Goal: Task Accomplishment & Management: Use online tool/utility

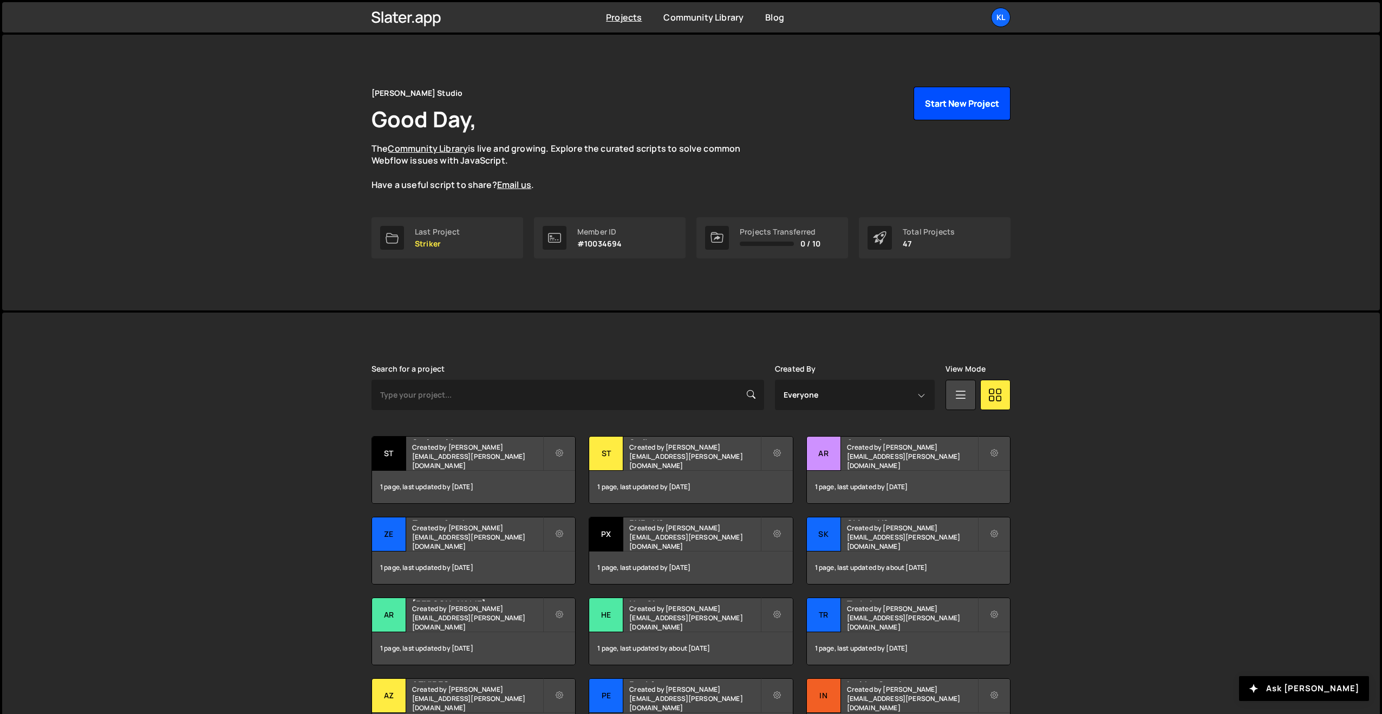
click at [954, 101] on button "Start New Project" at bounding box center [961, 104] width 97 height 34
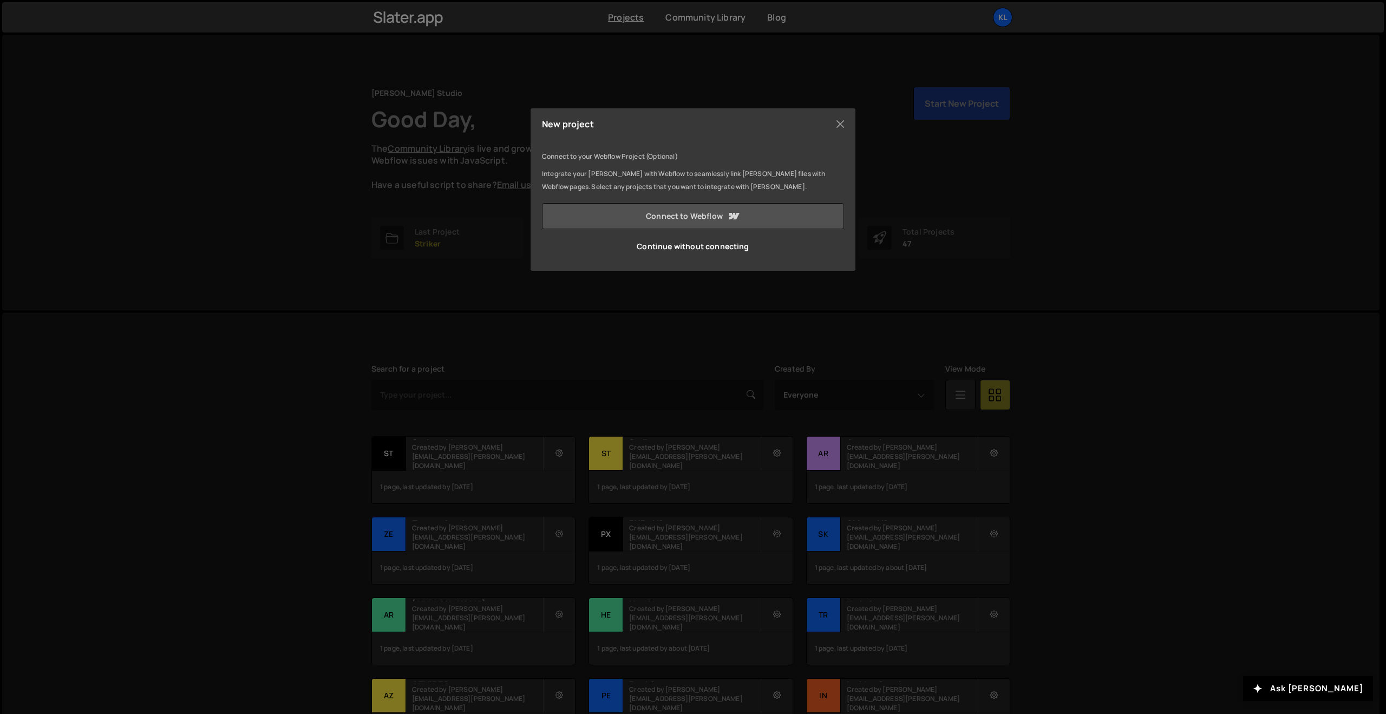
click at [652, 218] on link "Connect to Webflow" at bounding box center [693, 216] width 302 height 26
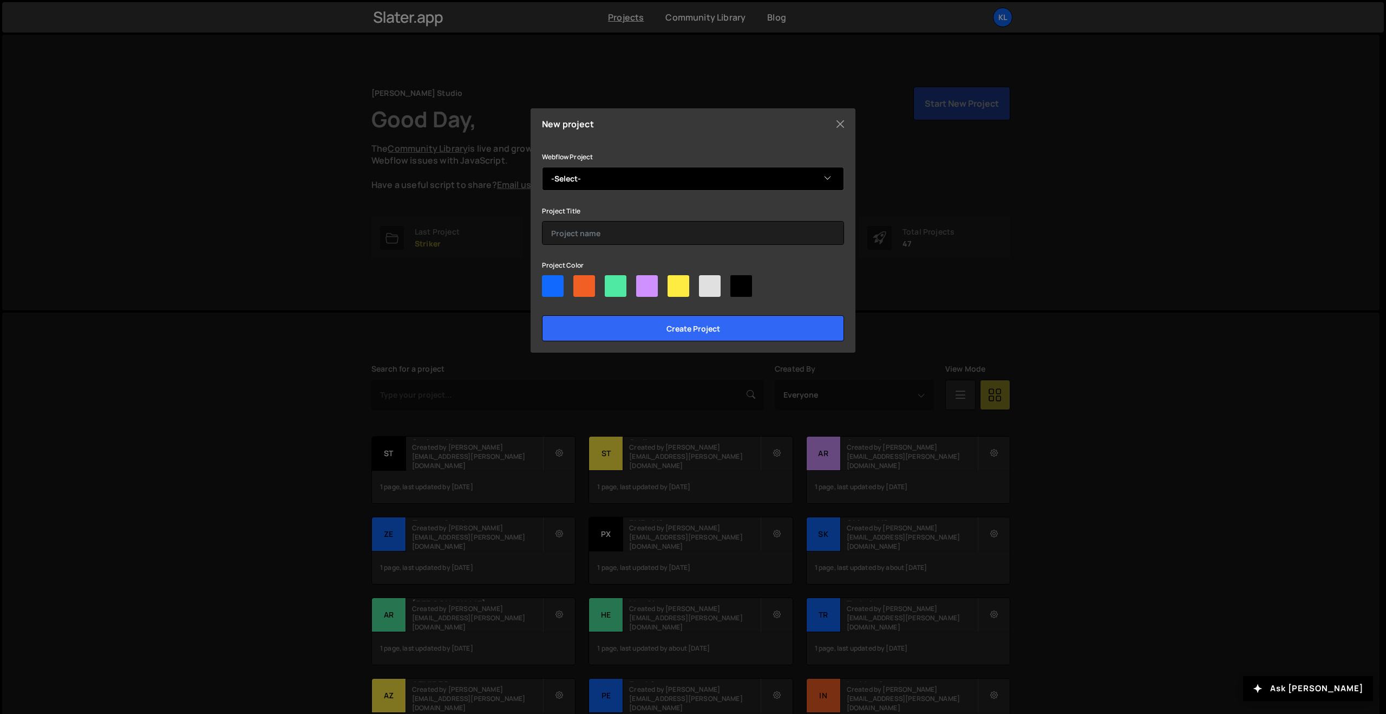
click at [585, 169] on select "-Select- pxp-copy-to-webflow" at bounding box center [693, 179] width 302 height 24
select select "68c42c8a75948818007af23b"
click at [542, 167] on select "-Select- pxp-copy-to-webflow" at bounding box center [693, 179] width 302 height 24
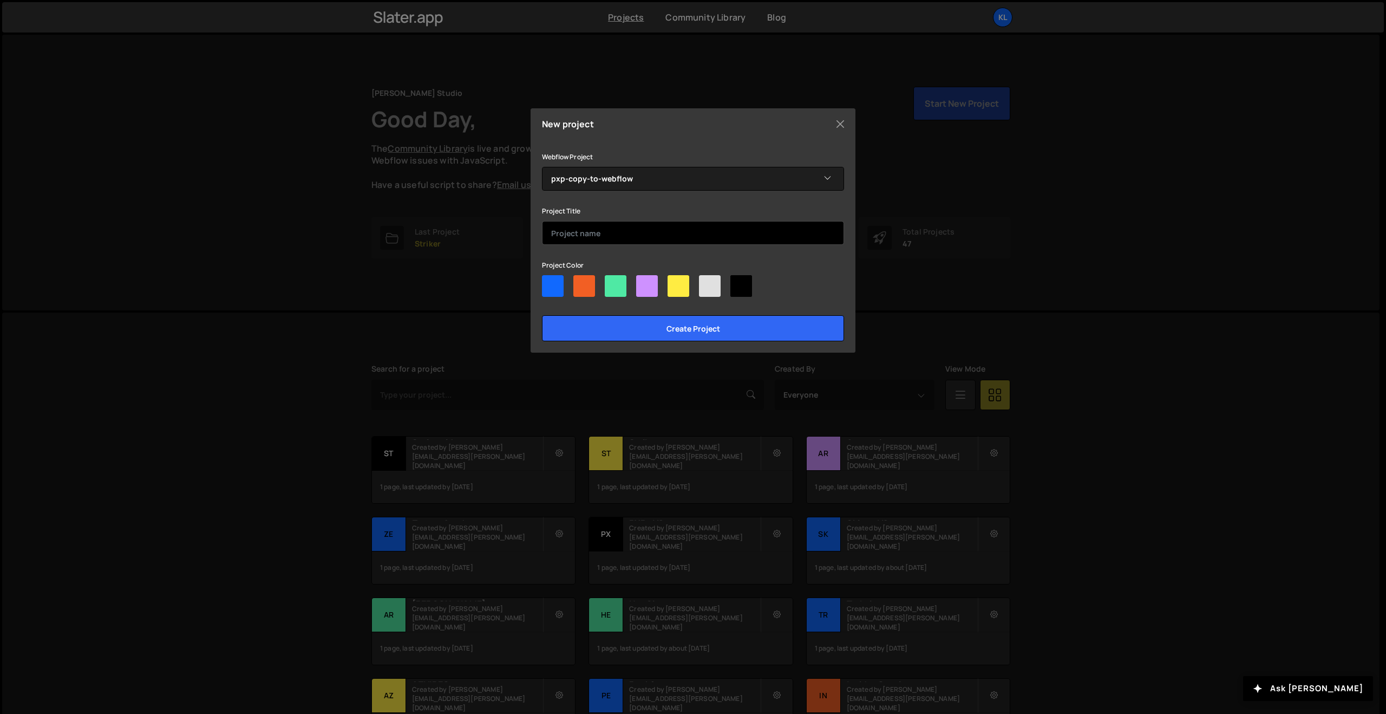
click at [613, 231] on input "text" at bounding box center [693, 233] width 302 height 24
type input "PXP - Copy to Webflow"
click at [741, 282] on div at bounding box center [741, 286] width 22 height 22
click at [737, 282] on input"] "radio" at bounding box center [733, 278] width 7 height 7
radio input"] "true"
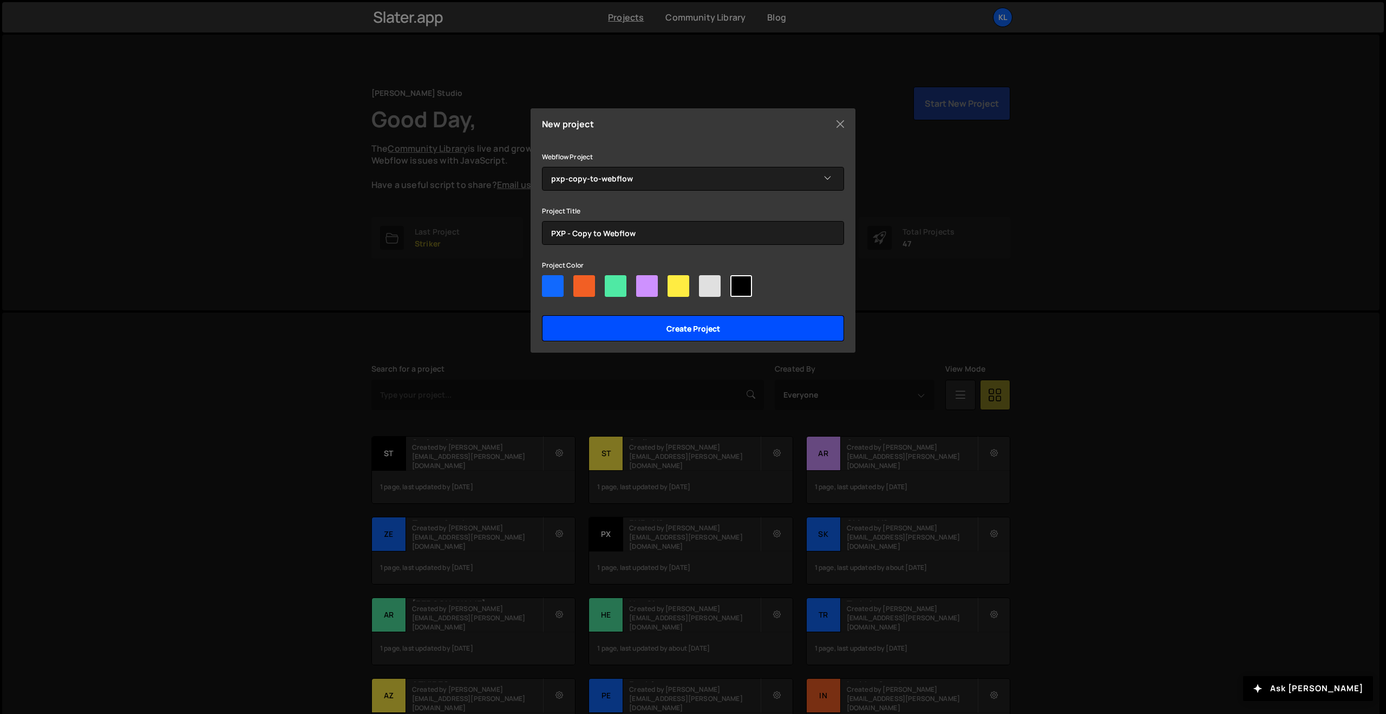
click at [648, 336] on input "Create project" at bounding box center [693, 328] width 302 height 26
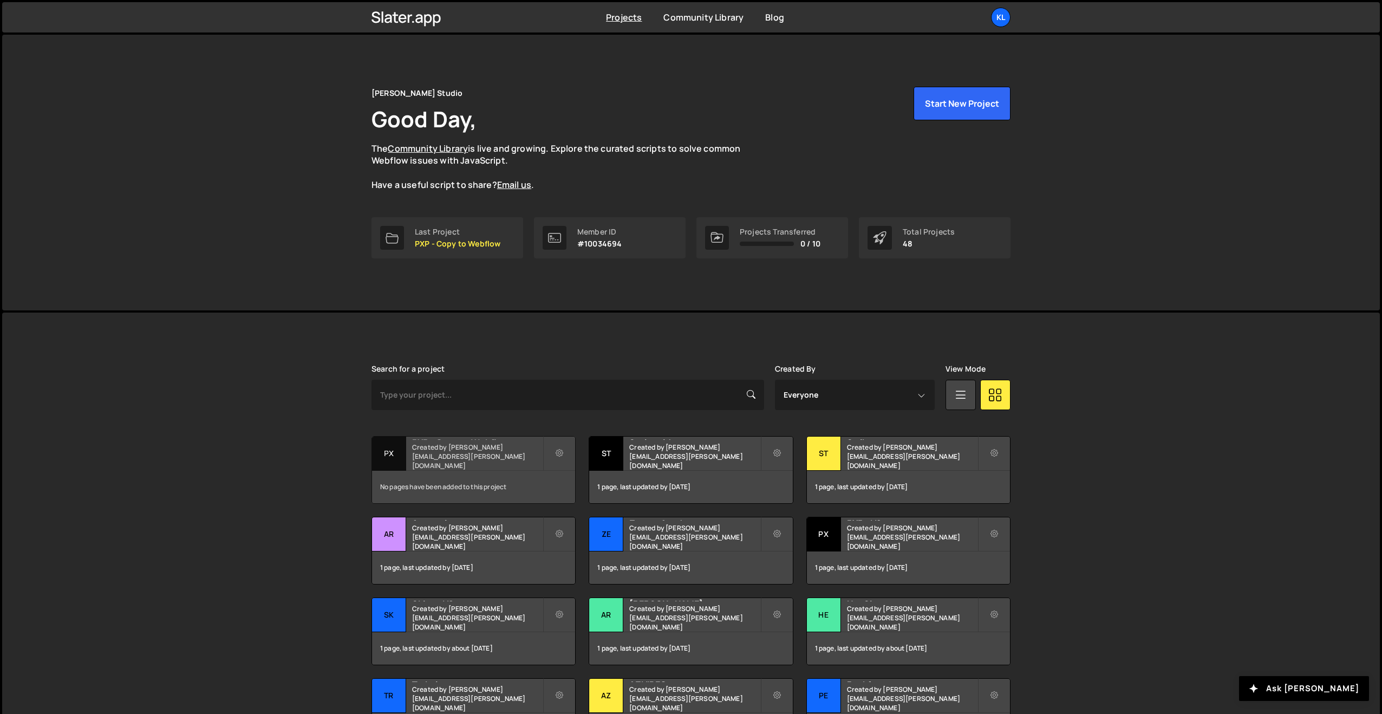
click at [440, 463] on small "Created by [PERSON_NAME][EMAIL_ADDRESS][PERSON_NAME][DOMAIN_NAME]" at bounding box center [477, 456] width 130 height 28
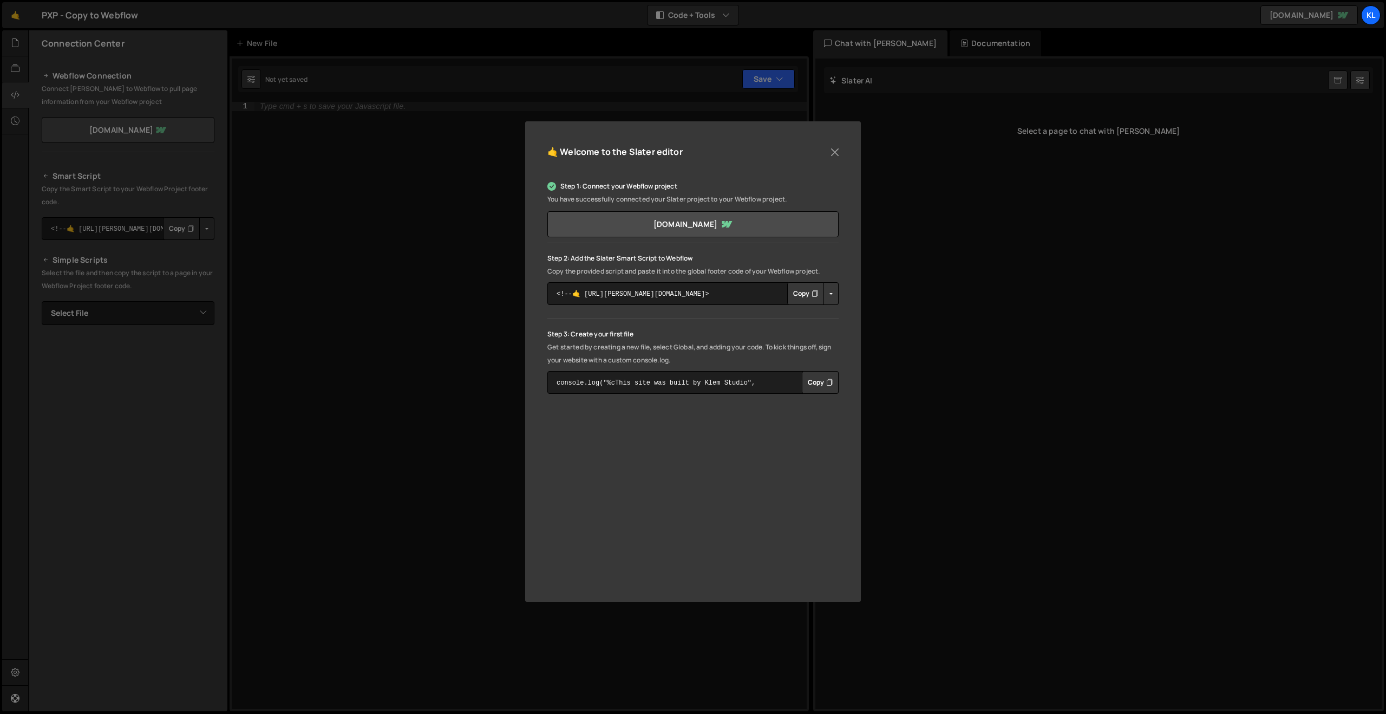
click at [344, 151] on div "🤙 Welcome to the Slater editor Step 1: Connect your Webflow project You have su…" at bounding box center [693, 357] width 1386 height 714
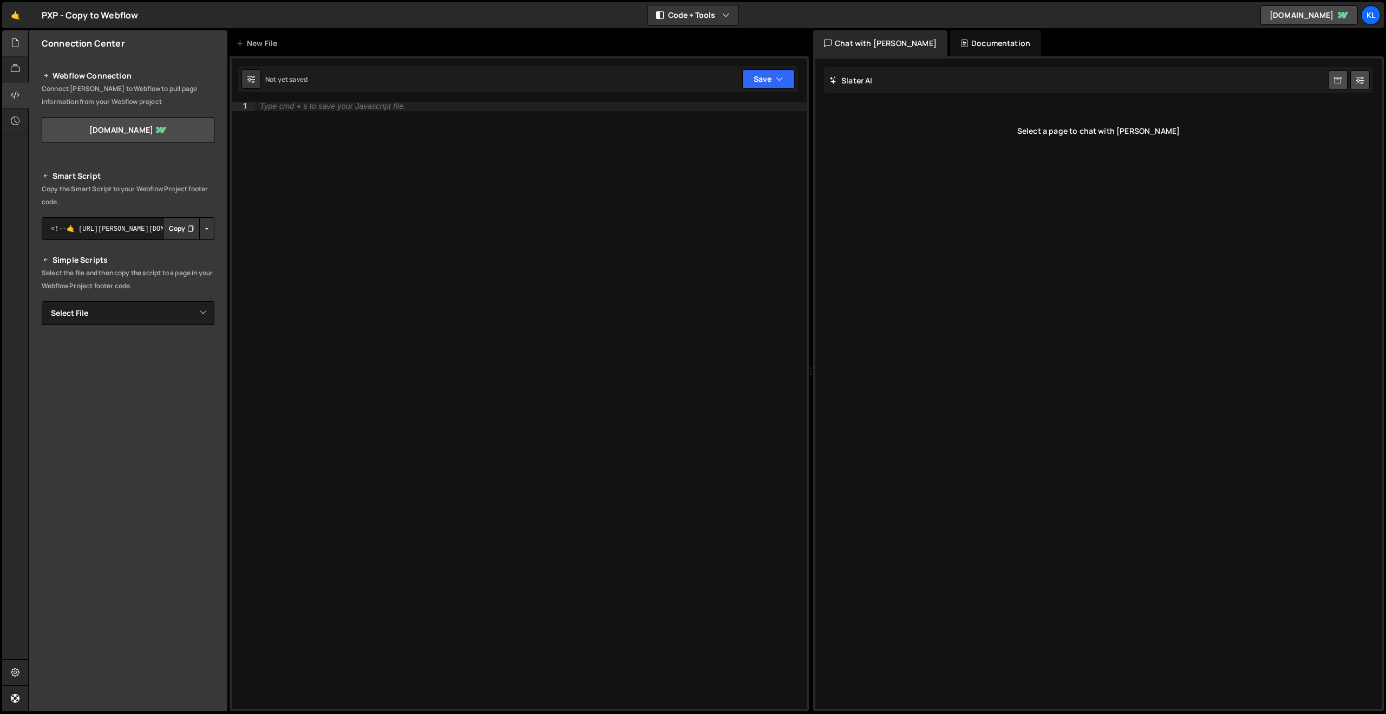
click at [7, 42] on div at bounding box center [15, 43] width 27 height 26
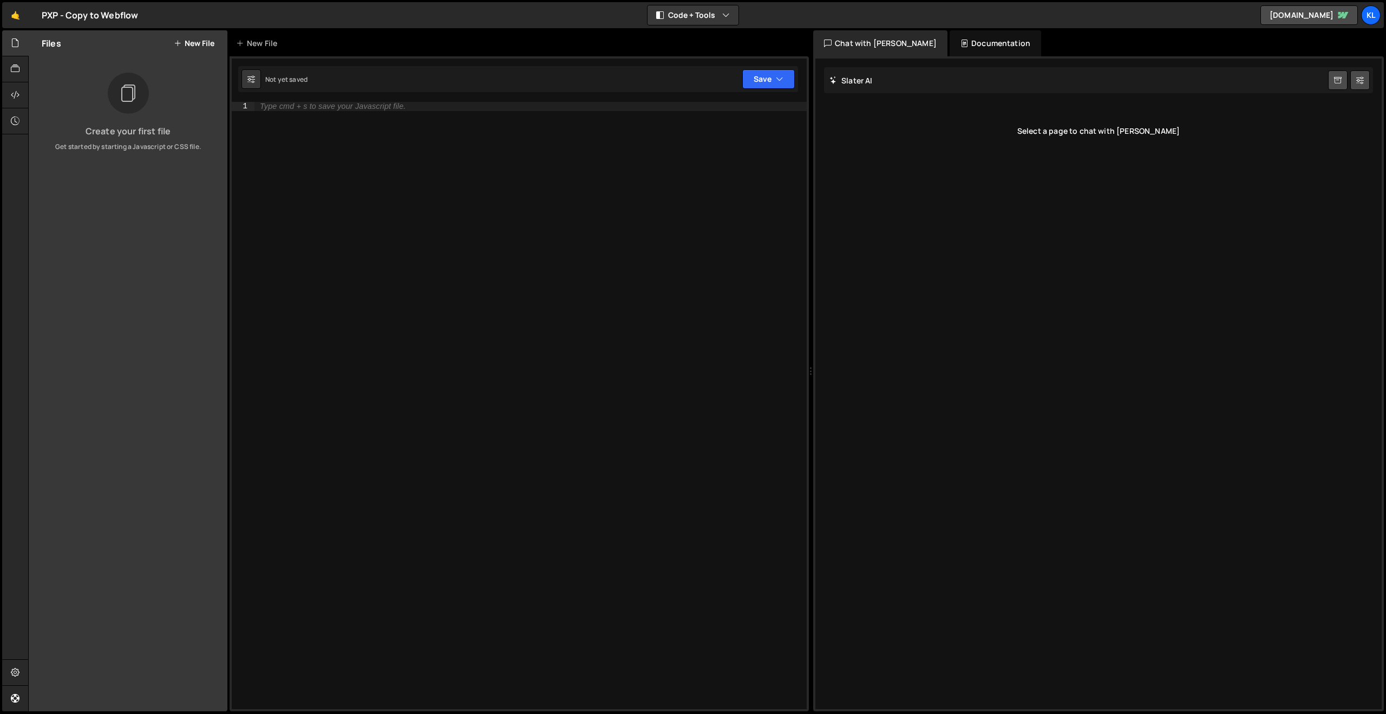
click at [197, 45] on button "New File" at bounding box center [194, 43] width 41 height 9
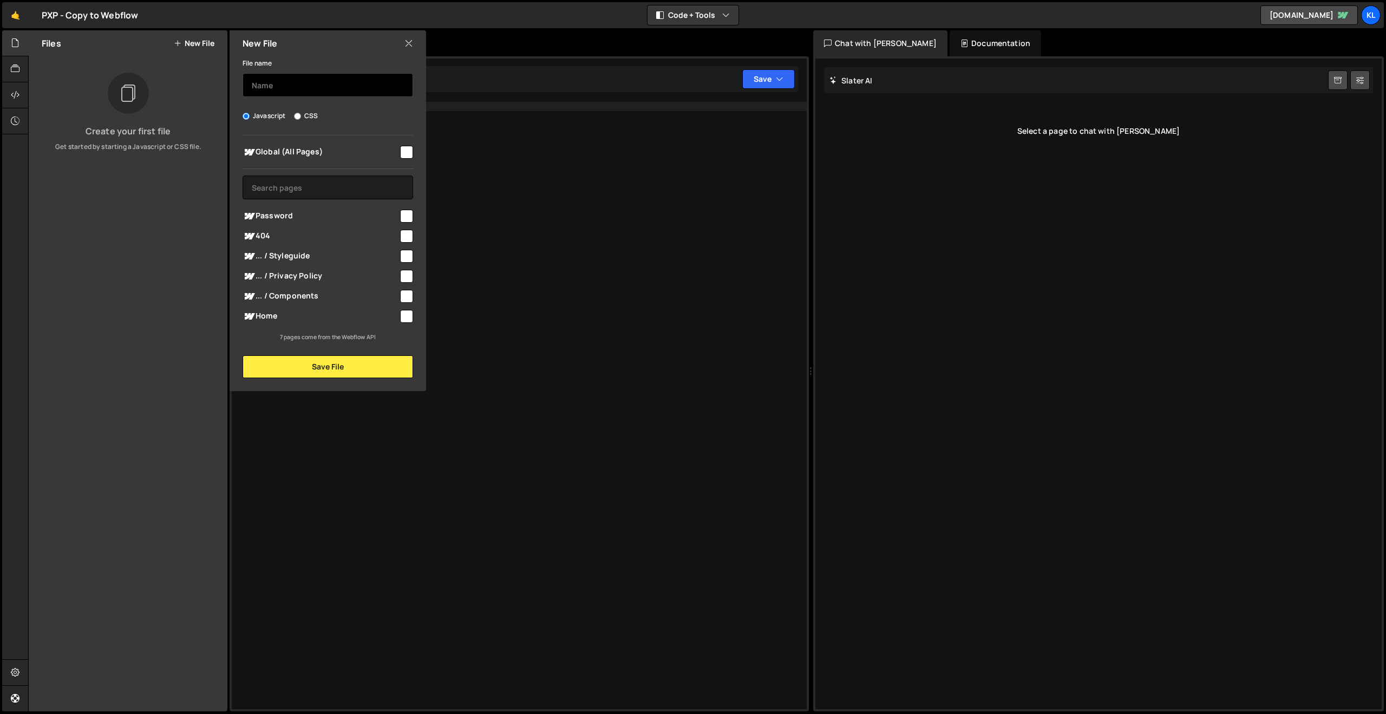
click at [287, 82] on input "text" at bounding box center [328, 85] width 171 height 24
type input "script"
click at [410, 150] on input "checkbox" at bounding box center [406, 152] width 13 height 13
checkbox input "true"
click at [325, 372] on button "Save File" at bounding box center [328, 366] width 171 height 23
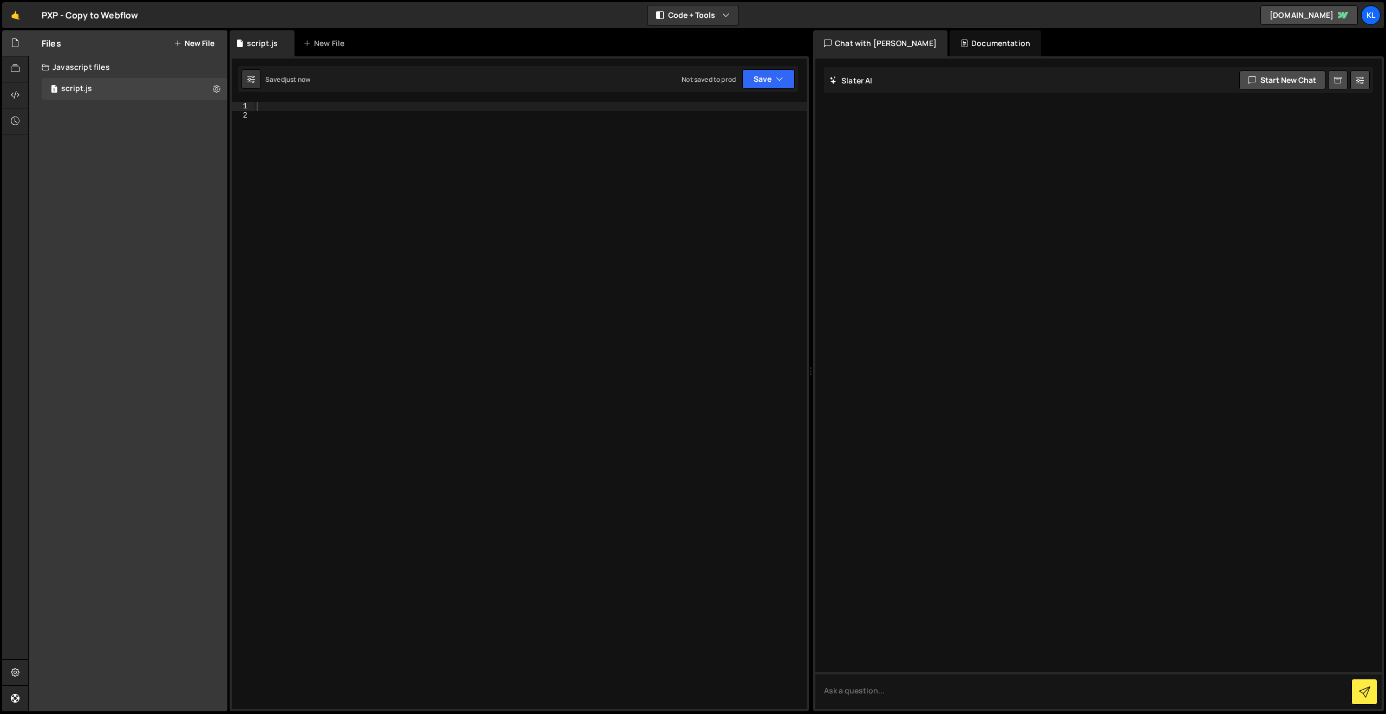
click at [380, 104] on div at bounding box center [530, 414] width 552 height 625
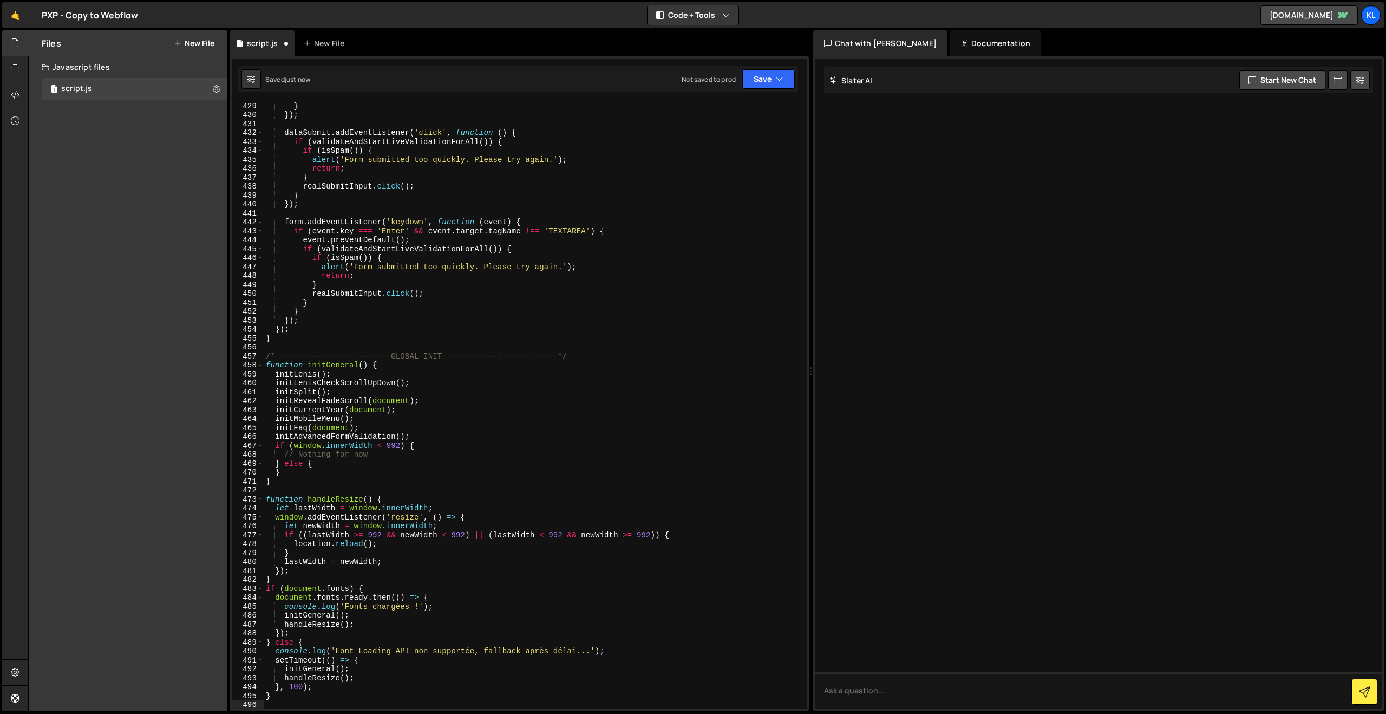
scroll to position [3833, 0]
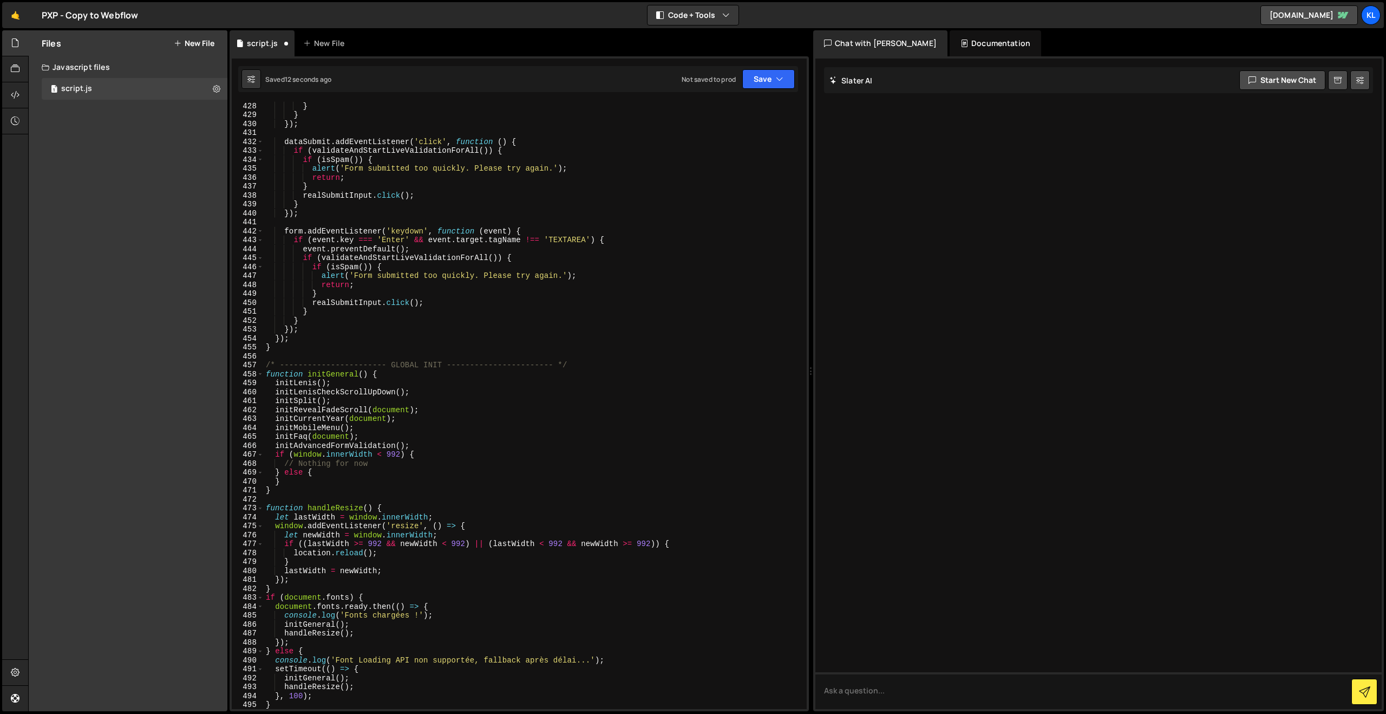
click at [298, 349] on div "} } }) ; dataSubmit . addEventListener ( 'click' , function ( ) { if ( validate…" at bounding box center [533, 413] width 539 height 625
type textarea "}"
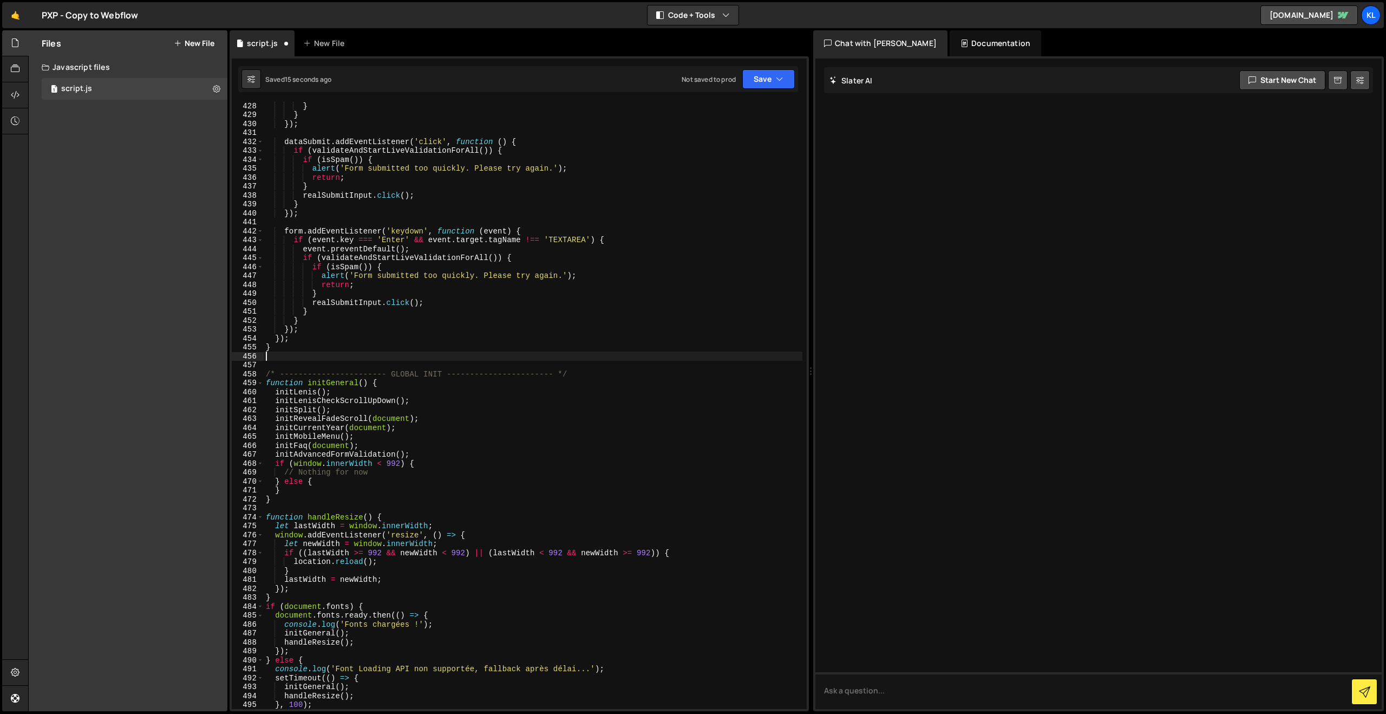
paste textarea "}"
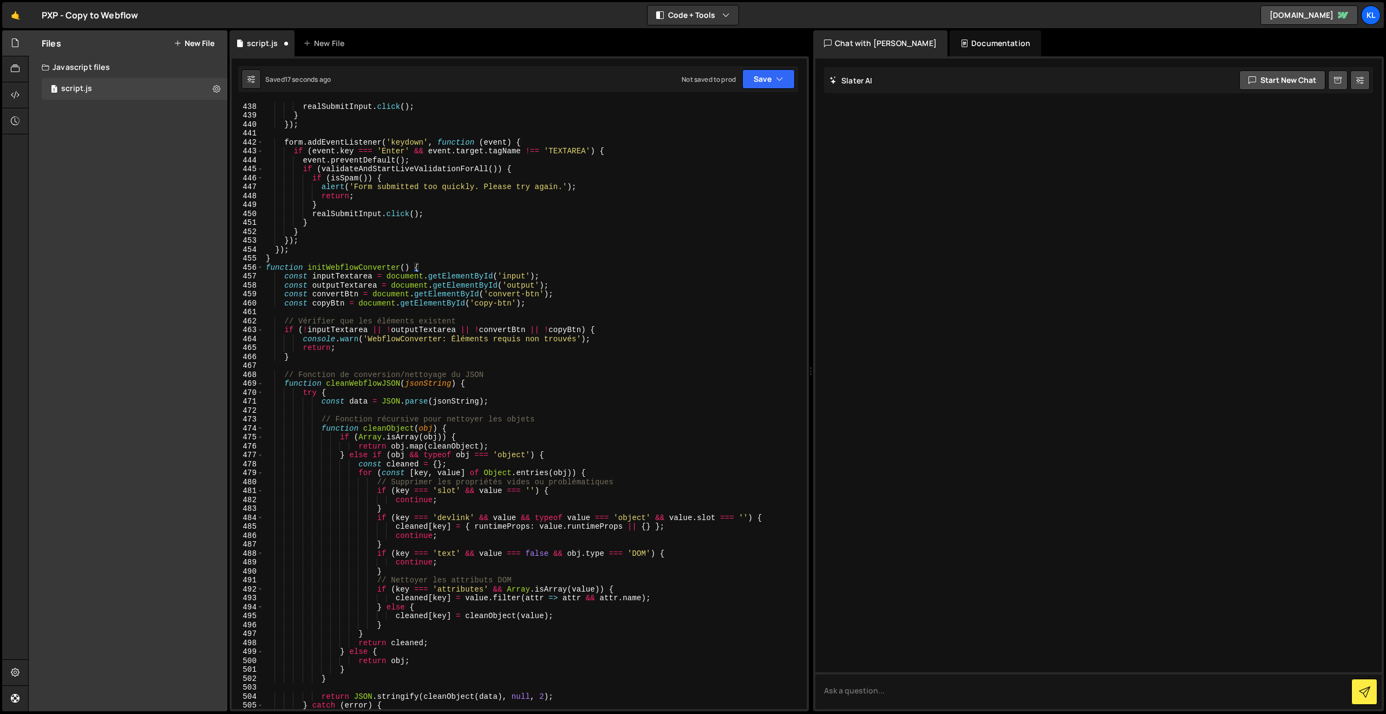
scroll to position [3901, 0]
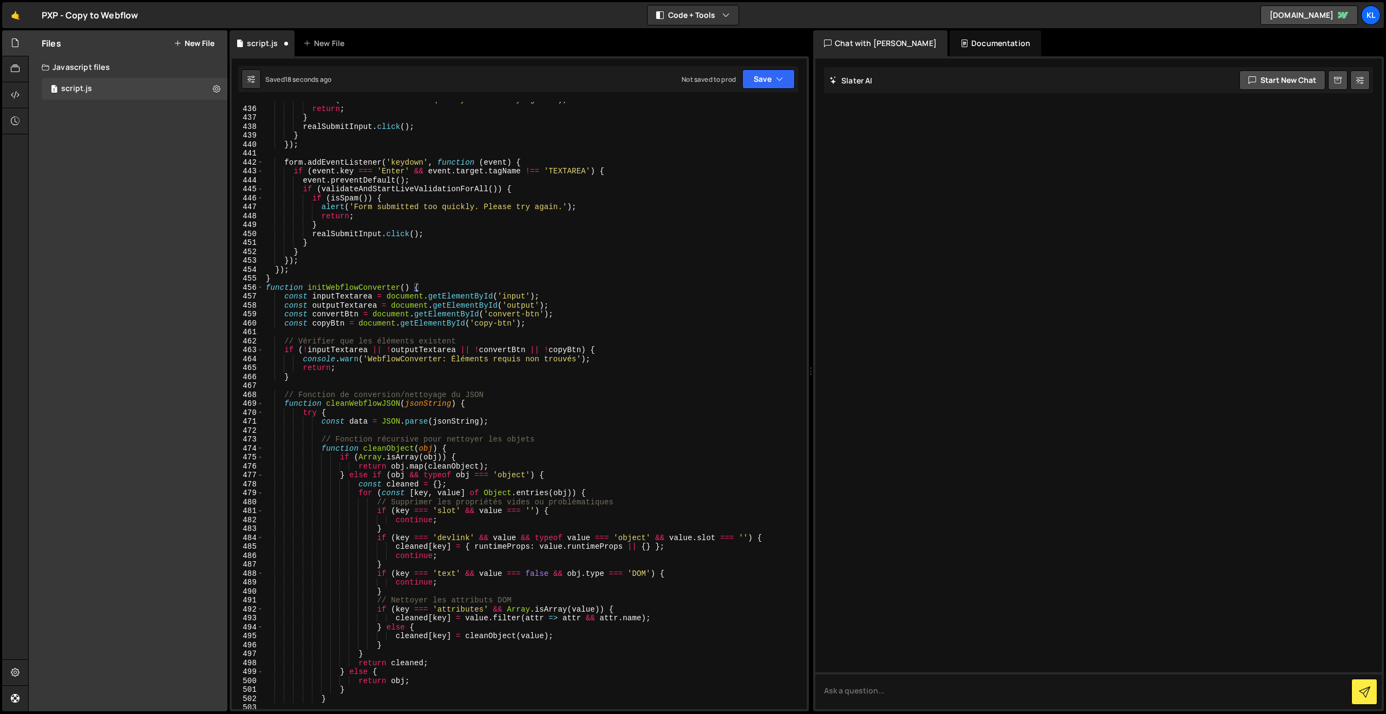
click at [354, 287] on div "alert ( 'Form submitted too quickly. Please try again.' ) ; return ; } realSubm…" at bounding box center [533, 407] width 539 height 625
click at [408, 286] on div "alert ( 'Form submitted too quickly. Please try again.' ) ; return ; } realSubm…" at bounding box center [533, 407] width 539 height 625
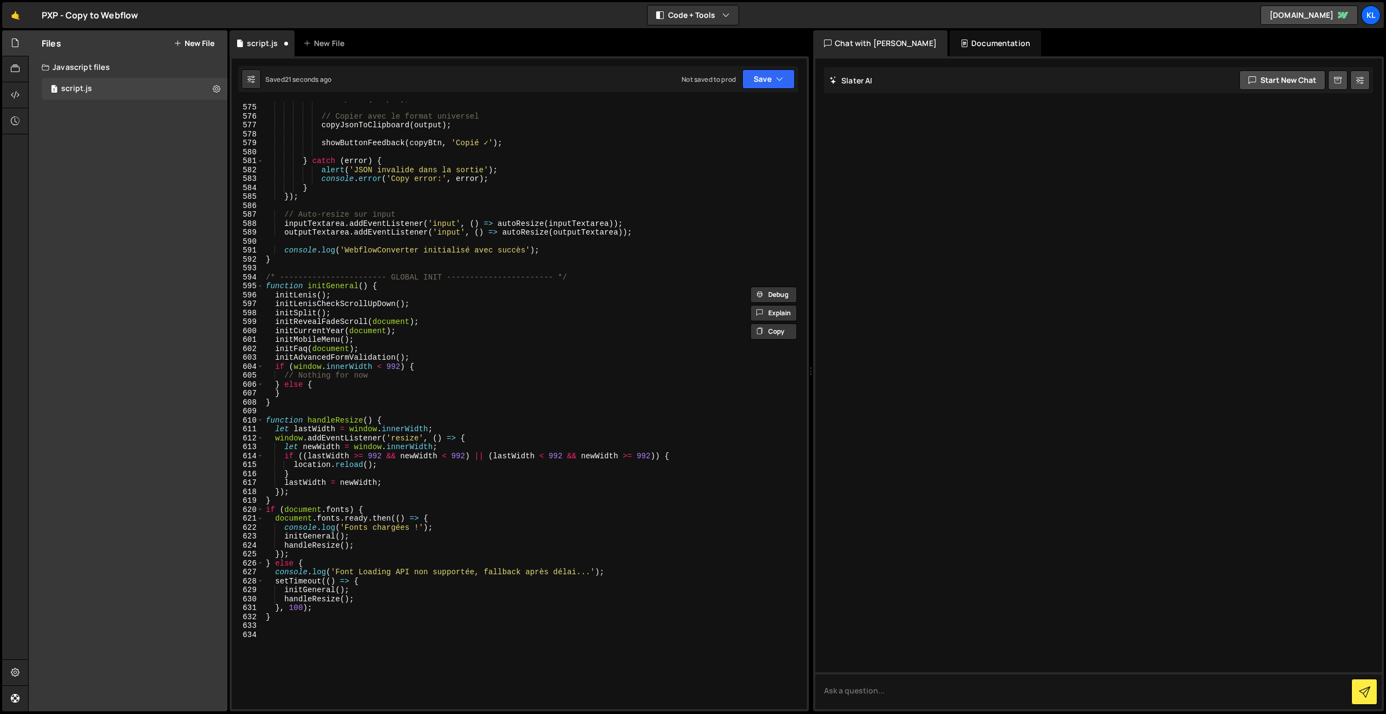
scroll to position [5146, 0]
click at [424, 357] on div "JSON . parse ( output ) ; // Copier avec le format universel copyJsonToClipboar…" at bounding box center [533, 405] width 539 height 625
type textarea "initAdvancedFormValidation();"
paste textarea "initWebflowConverter()"
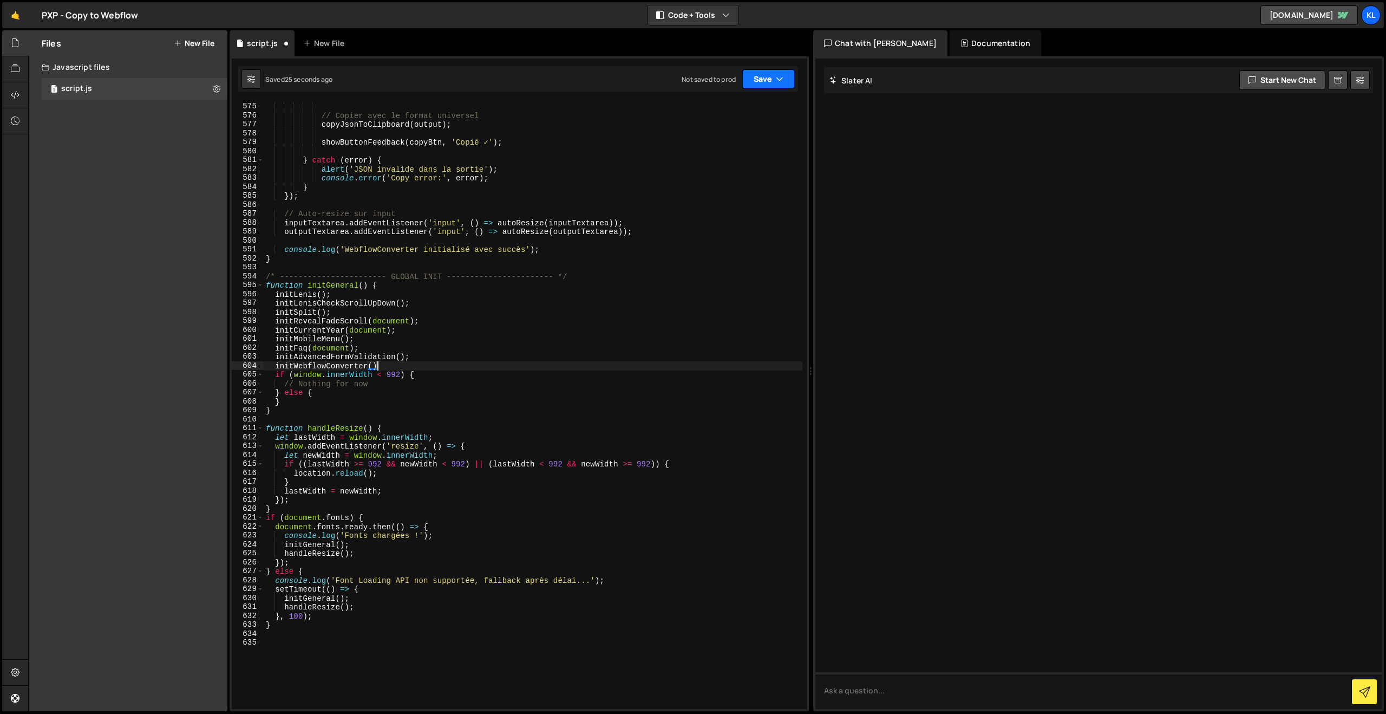
type textarea "initWebflowConverter()"
click at [764, 80] on button "Save" at bounding box center [768, 78] width 53 height 19
click at [698, 156] on div "Not saved to prod" at bounding box center [732, 152] width 113 height 13
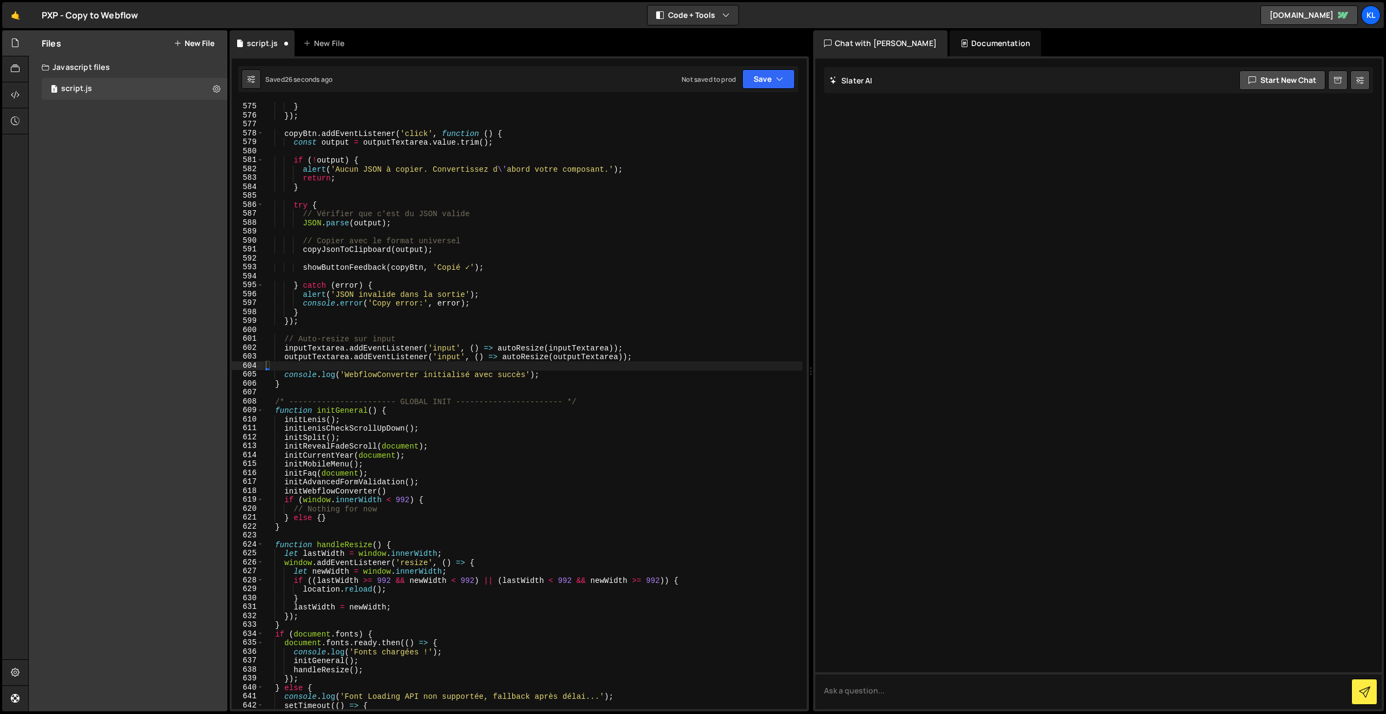
scroll to position [5128, 0]
click at [17, 97] on icon at bounding box center [15, 95] width 9 height 12
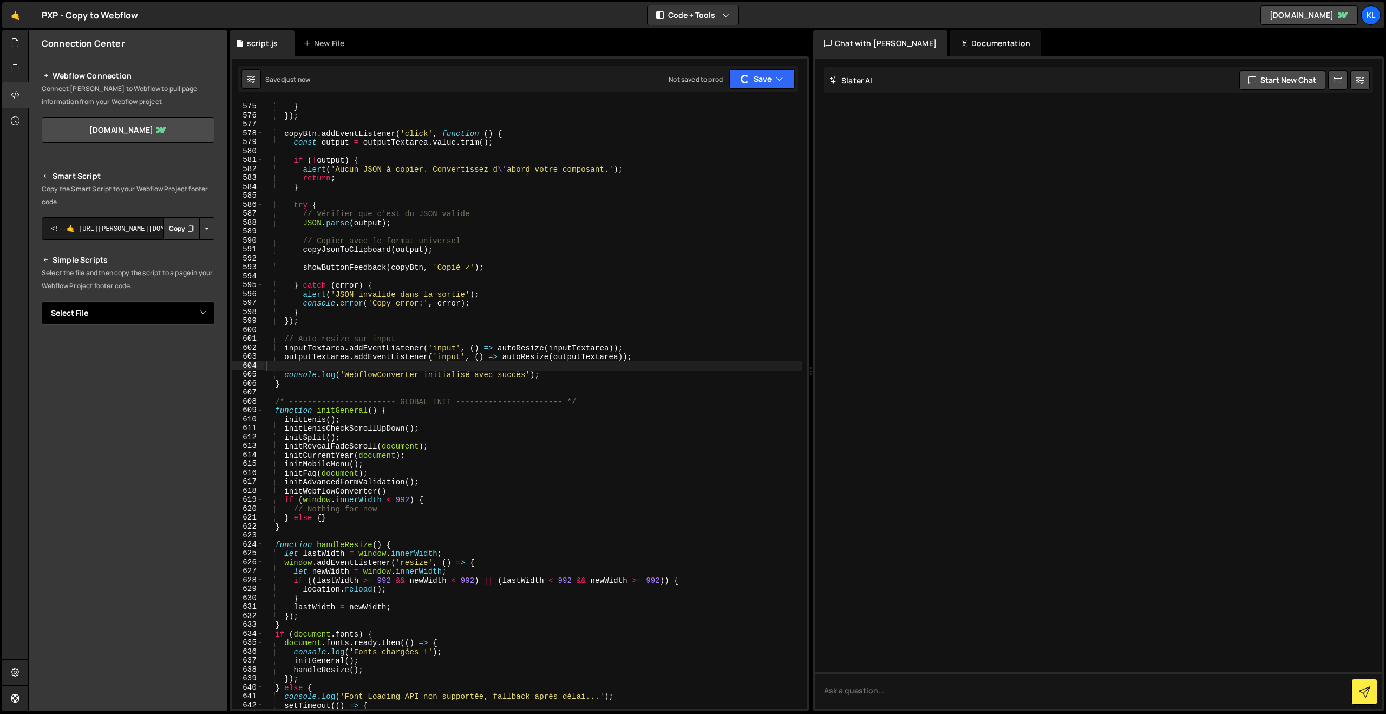
click at [197, 322] on select "Select File script.js" at bounding box center [128, 313] width 173 height 24
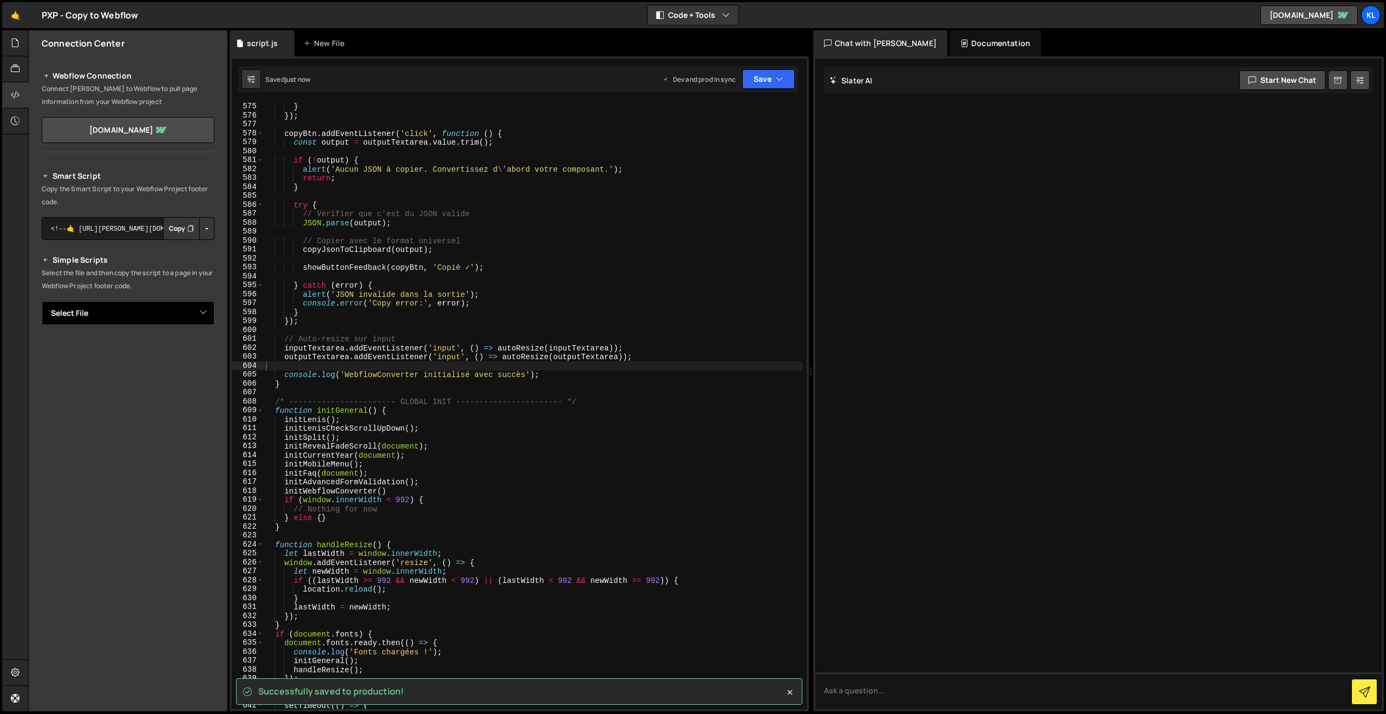
select select "46438"
click at [42, 301] on select "Select File script.js" at bounding box center [128, 313] width 173 height 24
click at [175, 344] on button "Copy" at bounding box center [181, 349] width 37 height 23
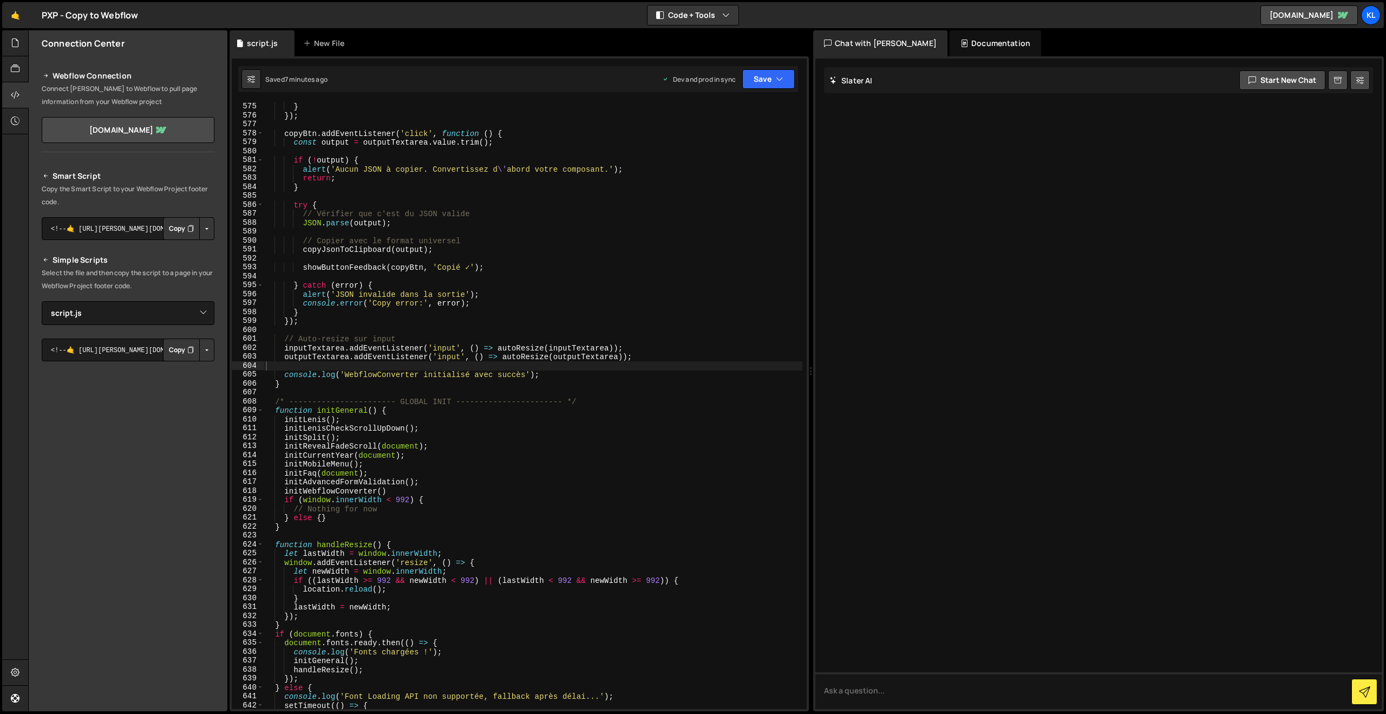
click at [430, 238] on div "console . error ( 'Conversion error:' , error ) ; } }) ; copyBtn . addEventList…" at bounding box center [533, 405] width 539 height 625
type textarea "}"
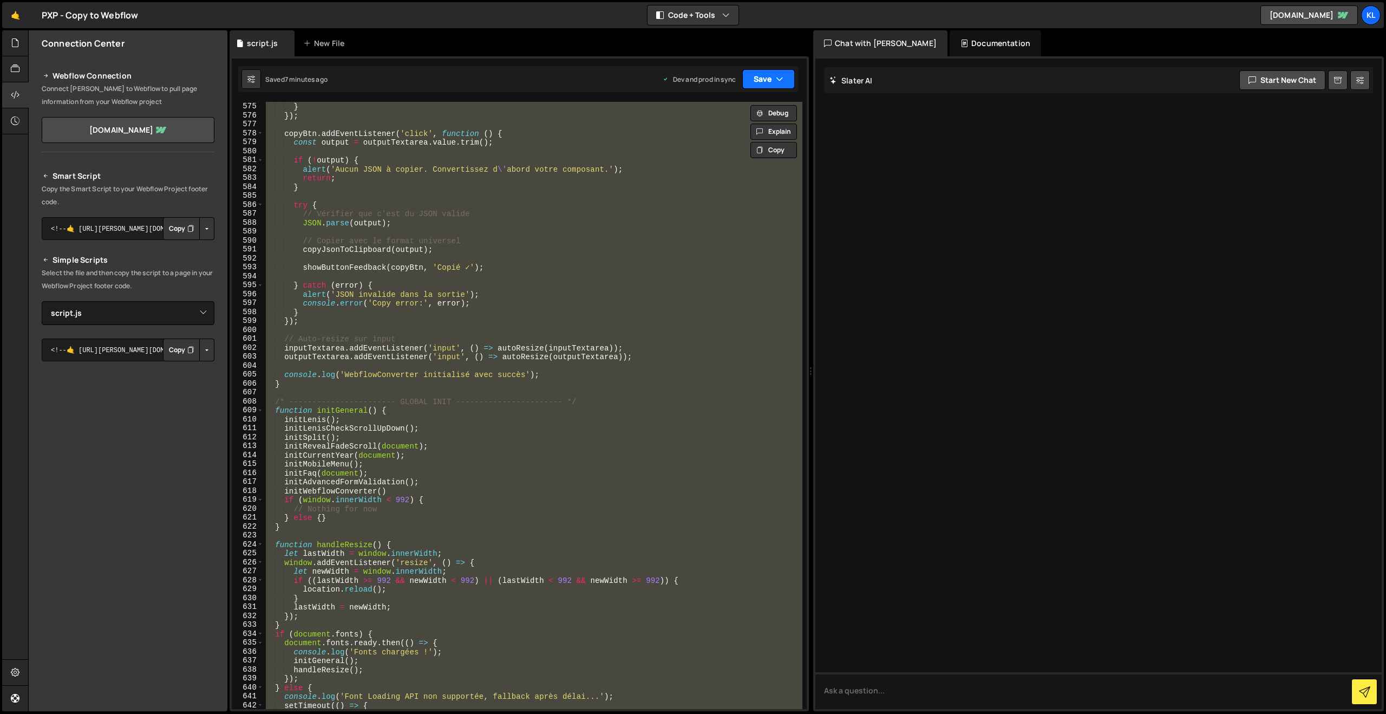
paste textarea
click at [762, 74] on button "Save" at bounding box center [768, 78] width 53 height 19
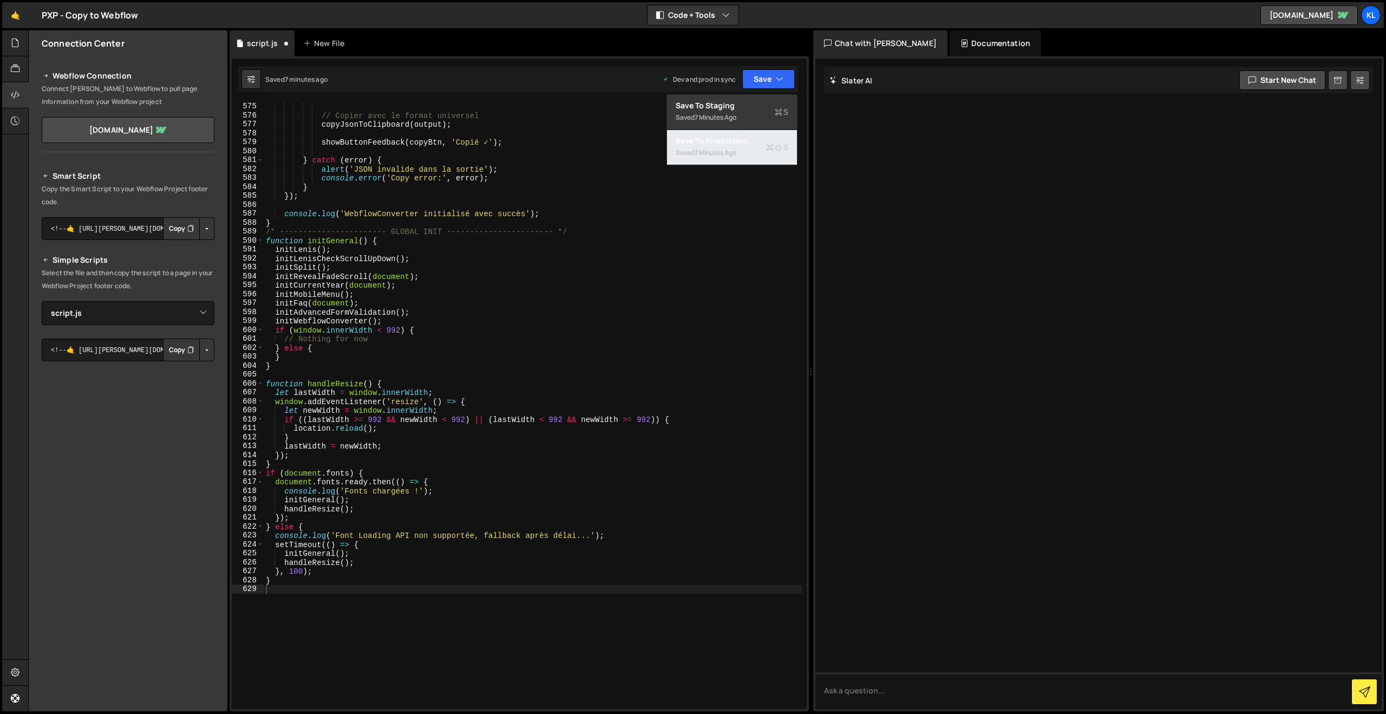
click at [726, 147] on div "Saved 7 minutes ago" at bounding box center [732, 152] width 113 height 13
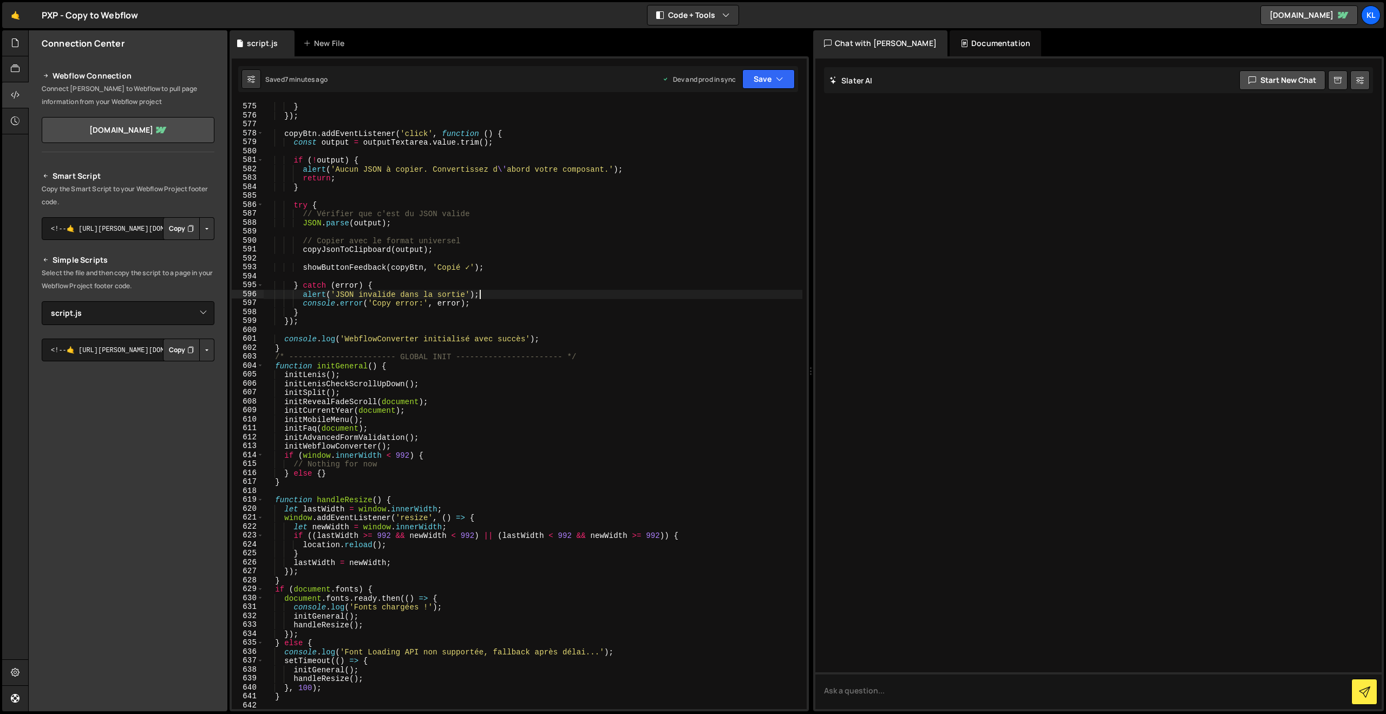
click at [626, 297] on div "console . error ( 'Conversion error:' , error ) ; } }) ; copyBtn . addEventList…" at bounding box center [533, 405] width 539 height 625
type textarea "}"
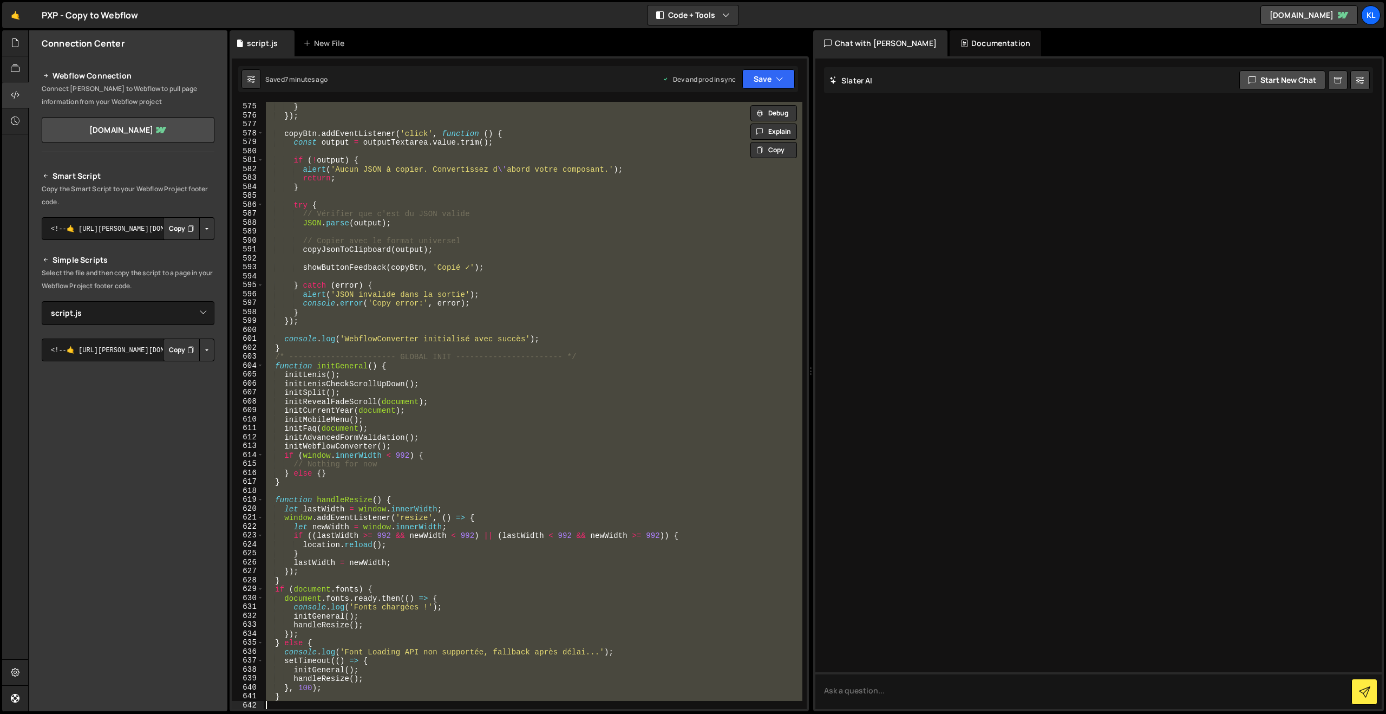
paste textarea
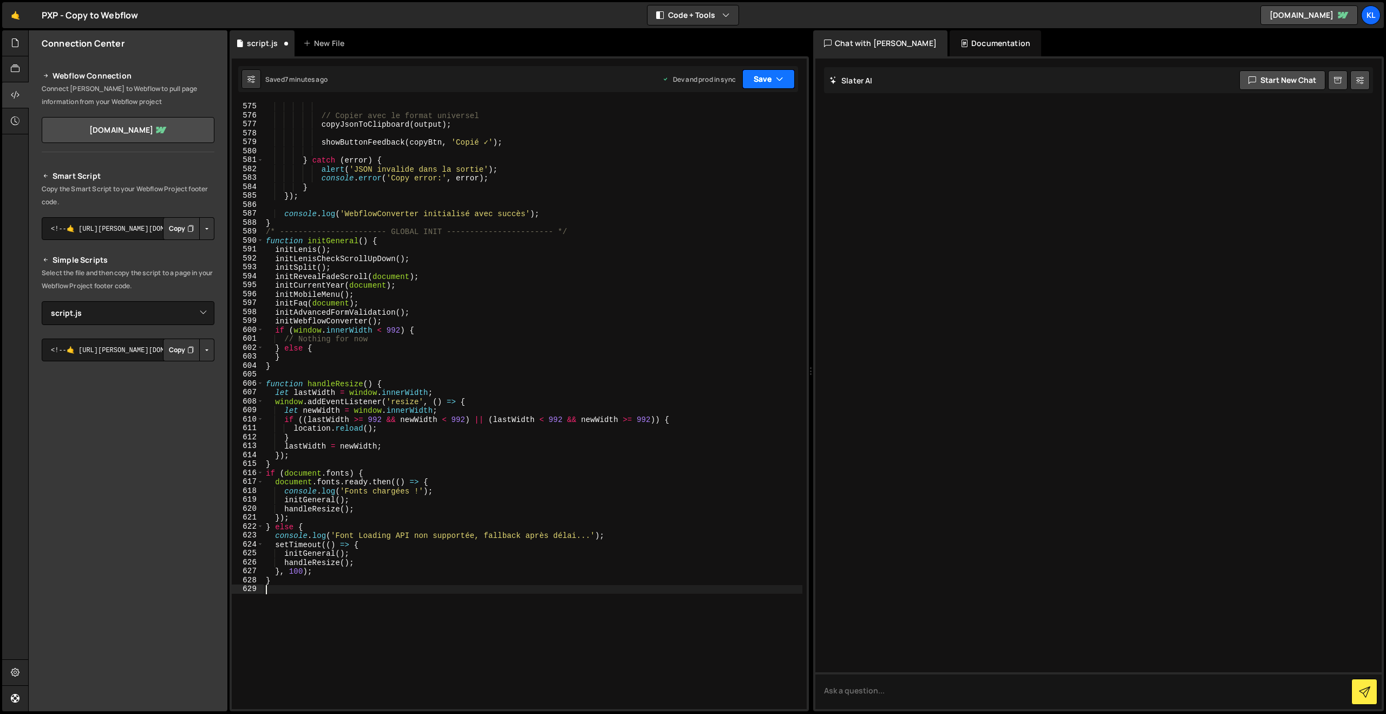
click at [762, 80] on button "Save" at bounding box center [768, 78] width 53 height 19
click at [725, 146] on div "Saved 7 minutes ago" at bounding box center [732, 152] width 113 height 13
